Goal: Book appointment/travel/reservation

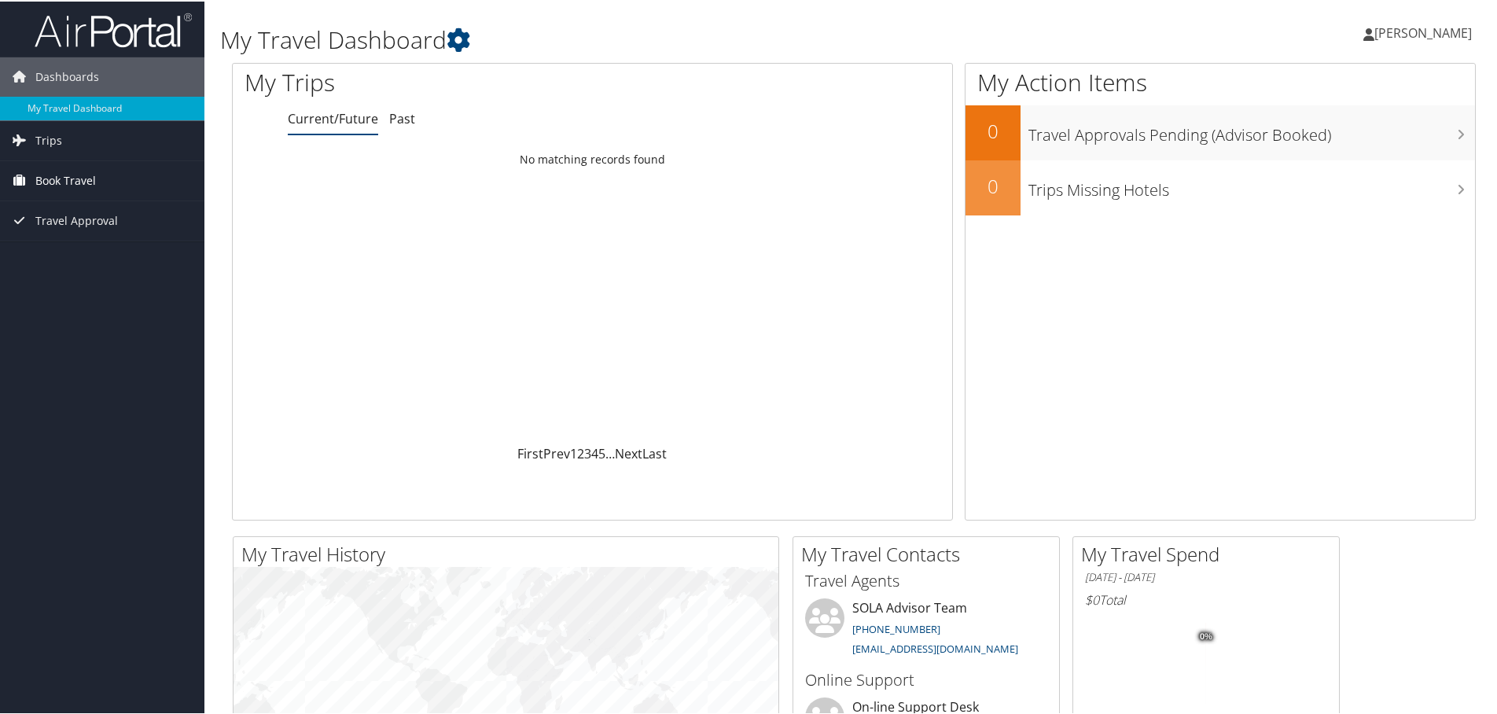
click at [75, 186] on span "Book Travel" at bounding box center [65, 179] width 61 height 39
click at [80, 256] on link "Book/Manage Online Trips" at bounding box center [102, 258] width 204 height 24
click at [407, 126] on link "Past" at bounding box center [402, 117] width 26 height 17
click at [330, 123] on link "Current/Future" at bounding box center [333, 117] width 90 height 17
click at [59, 137] on span "Trips" at bounding box center [48, 139] width 27 height 39
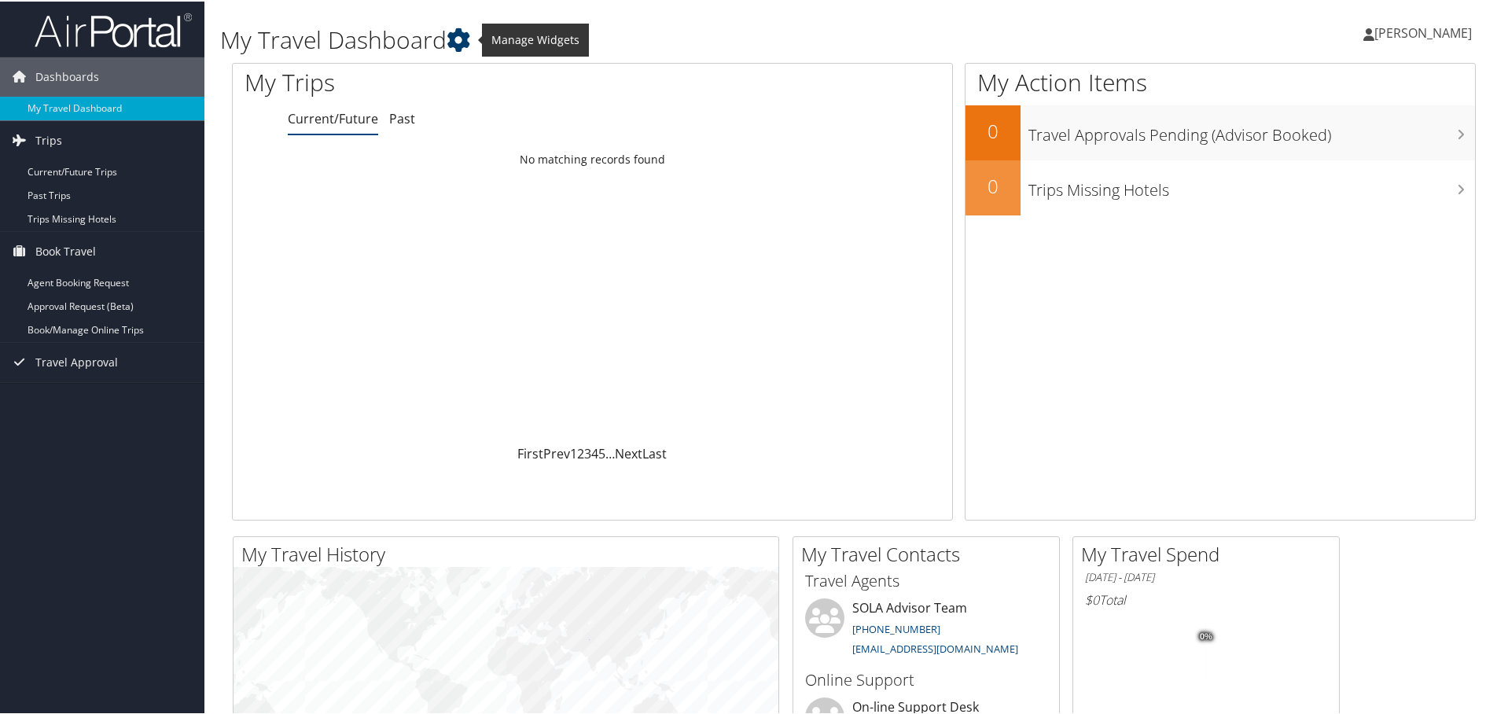
click at [470, 35] on icon at bounding box center [459, 39] width 24 height 24
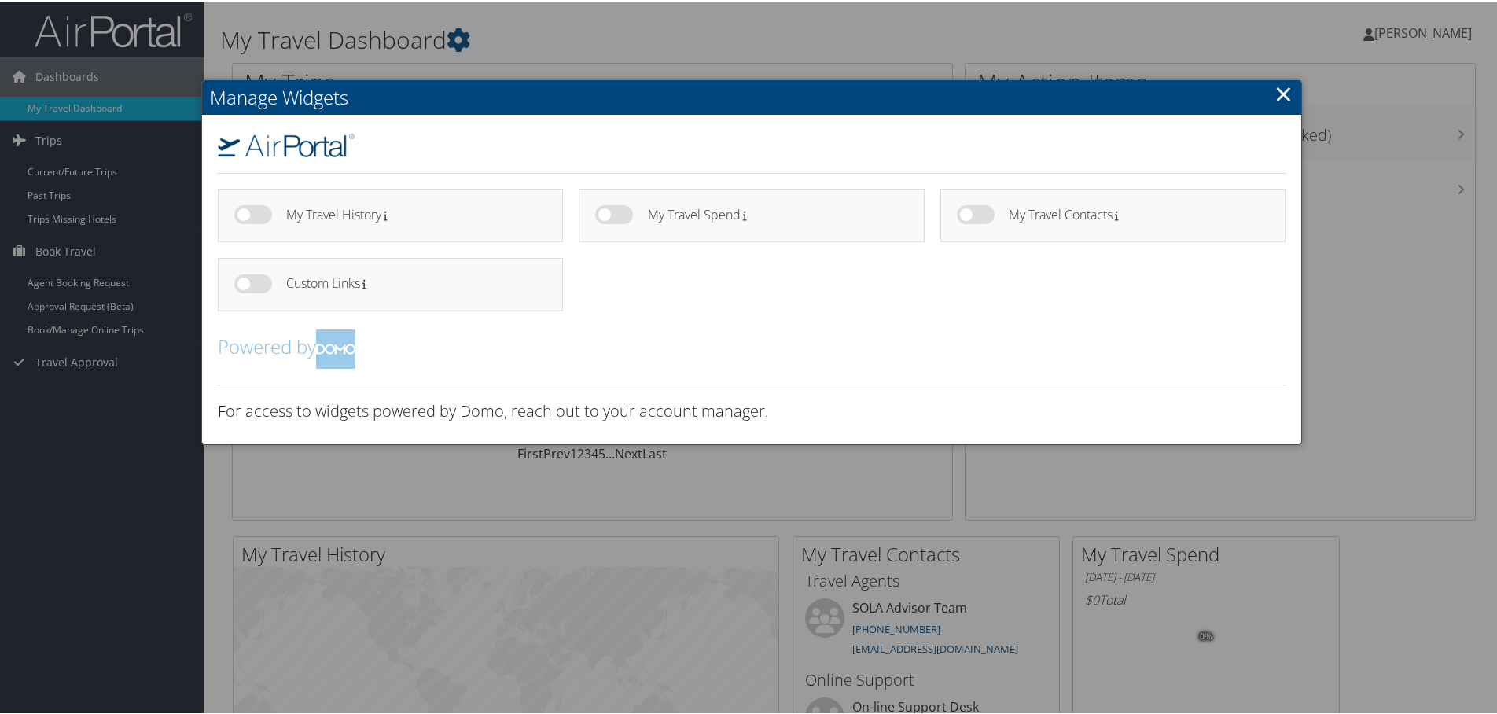
click at [1281, 90] on link "×" at bounding box center [1284, 91] width 18 height 31
